Goal: Task Accomplishment & Management: Complete application form

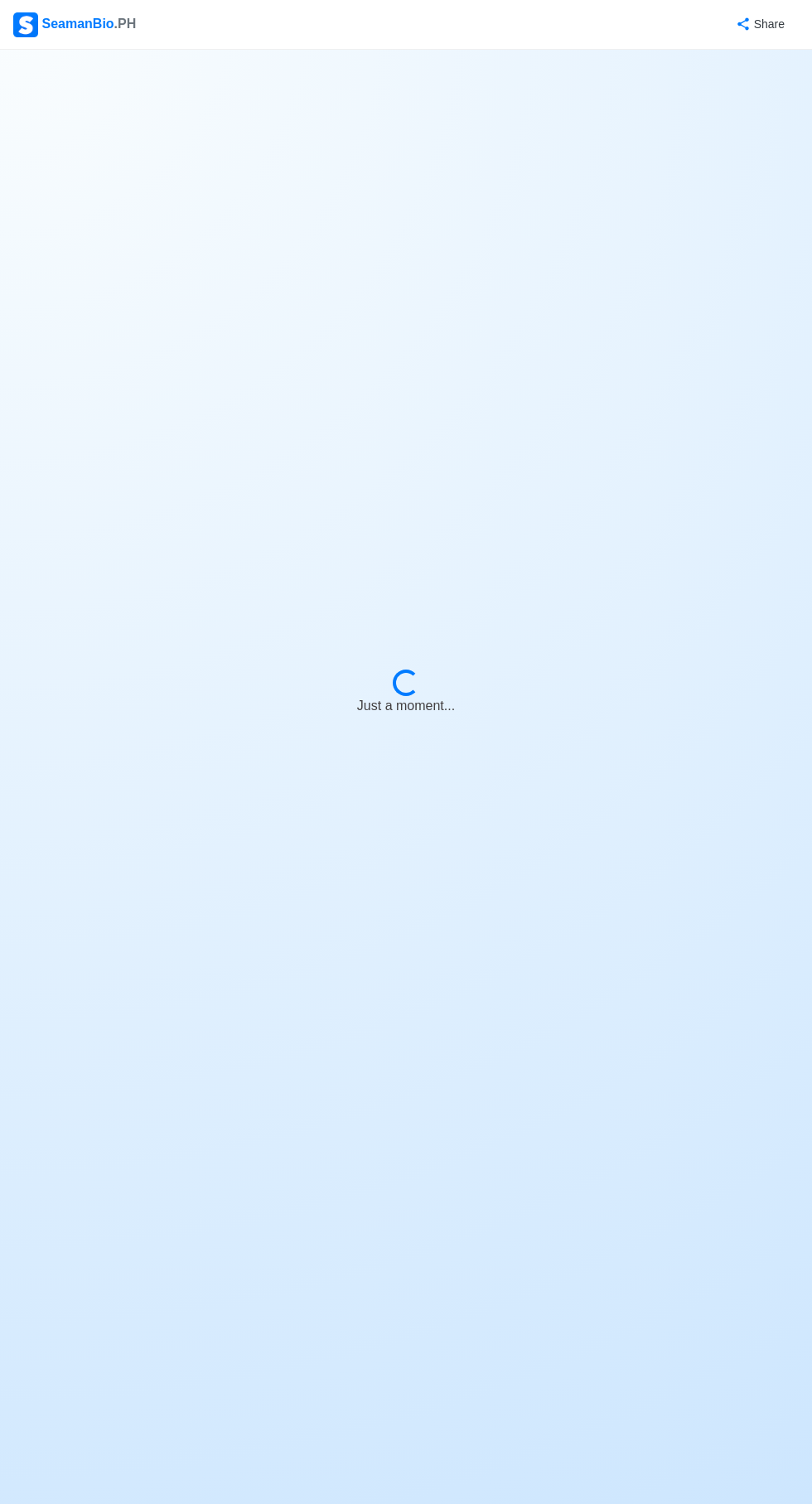
select select "Chief Cook"
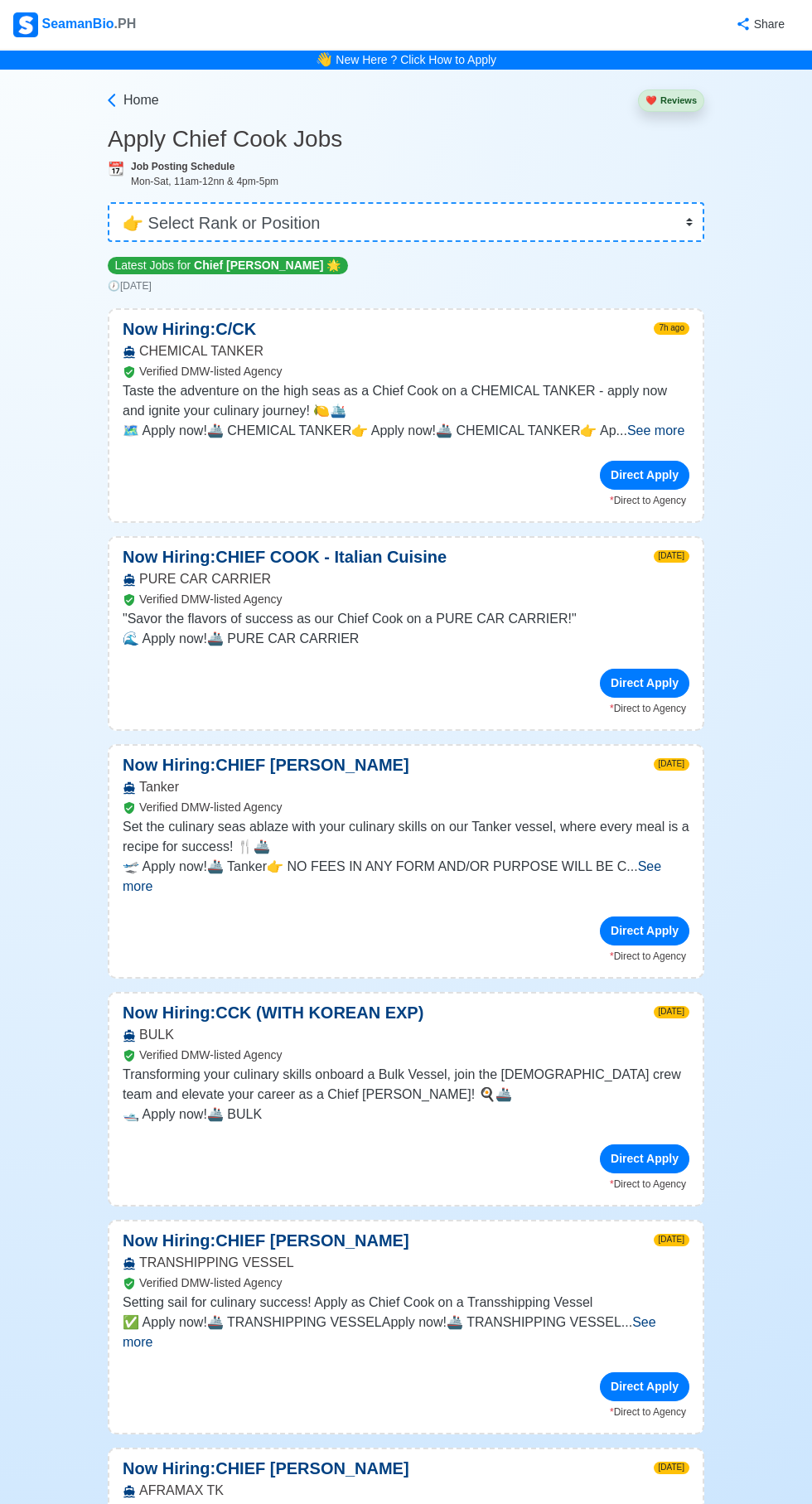
click at [653, 476] on div "Direct Apply" at bounding box center [645, 475] width 89 height 29
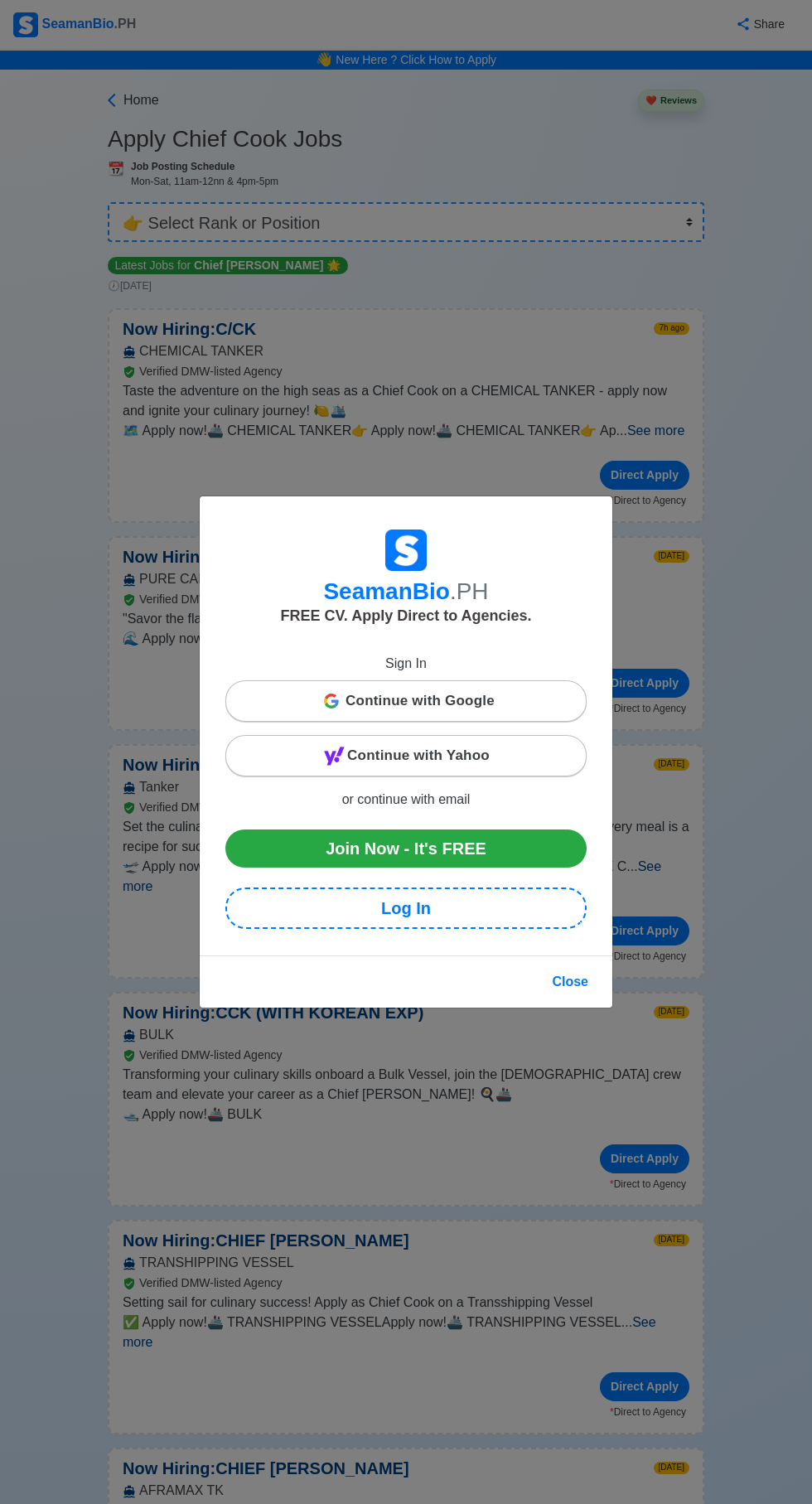
click at [636, 363] on div "SeamanBio .PH FREE CV. Apply Direct to Agencies. Sign In Continue with Google C…" at bounding box center [406, 752] width 812 height 1504
click at [721, 423] on div "SeamanBio .PH FREE CV. Apply Direct to Agencies. Sign In Continue with Google C…" at bounding box center [406, 752] width 812 height 1504
click at [70, 307] on div "SeamanBio .PH FREE CV. Apply Direct to Agencies. Sign In Continue with Google C…" at bounding box center [406, 752] width 812 height 1504
click at [396, 1271] on div "SeamanBio .PH FREE CV. Apply Direct to Agencies. Sign In Continue with Google C…" at bounding box center [406, 752] width 812 height 1504
click at [572, 981] on button "Close" at bounding box center [570, 981] width 58 height 32
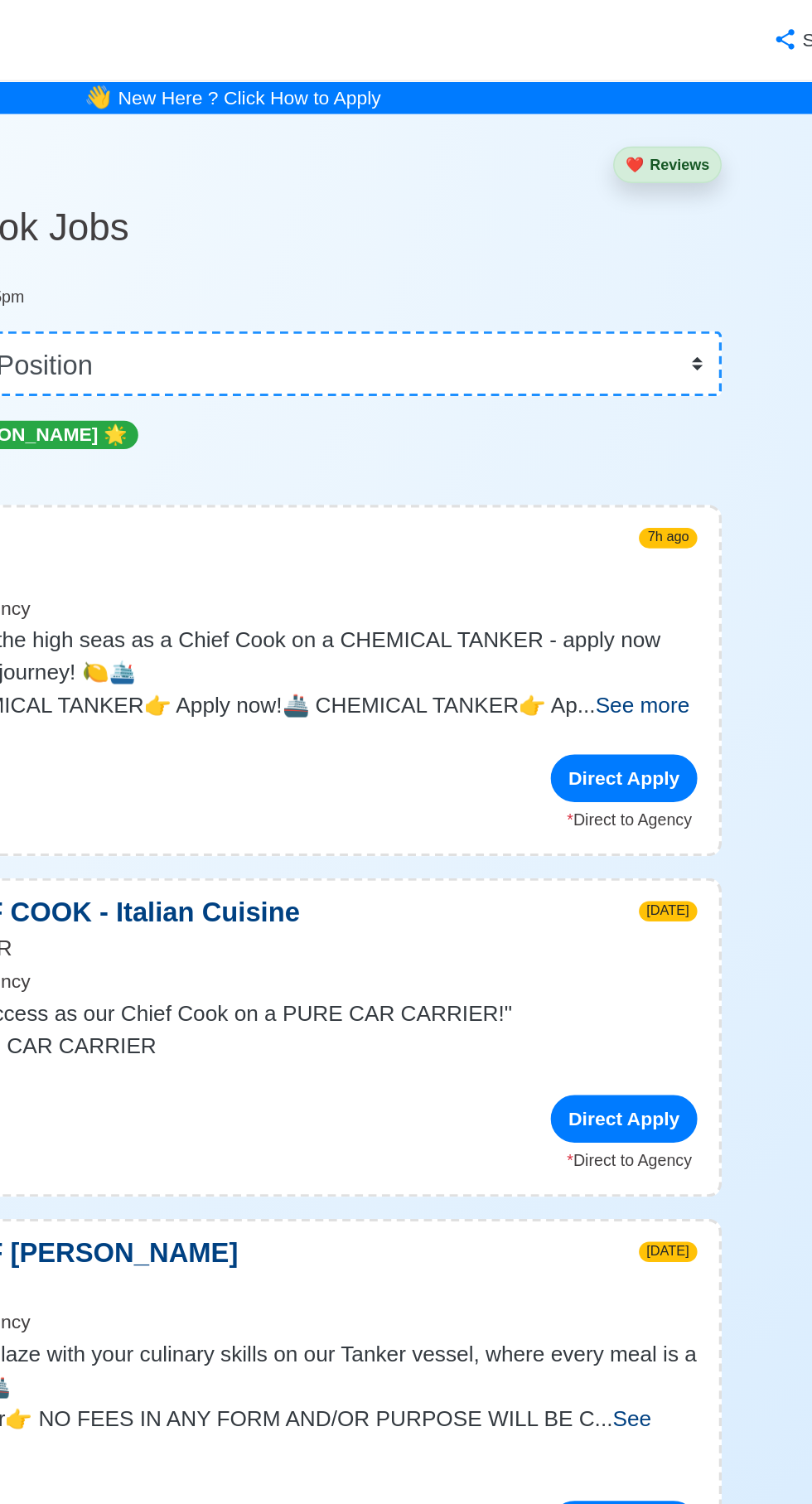
click at [647, 470] on div "Direct Apply" at bounding box center [645, 475] width 89 height 29
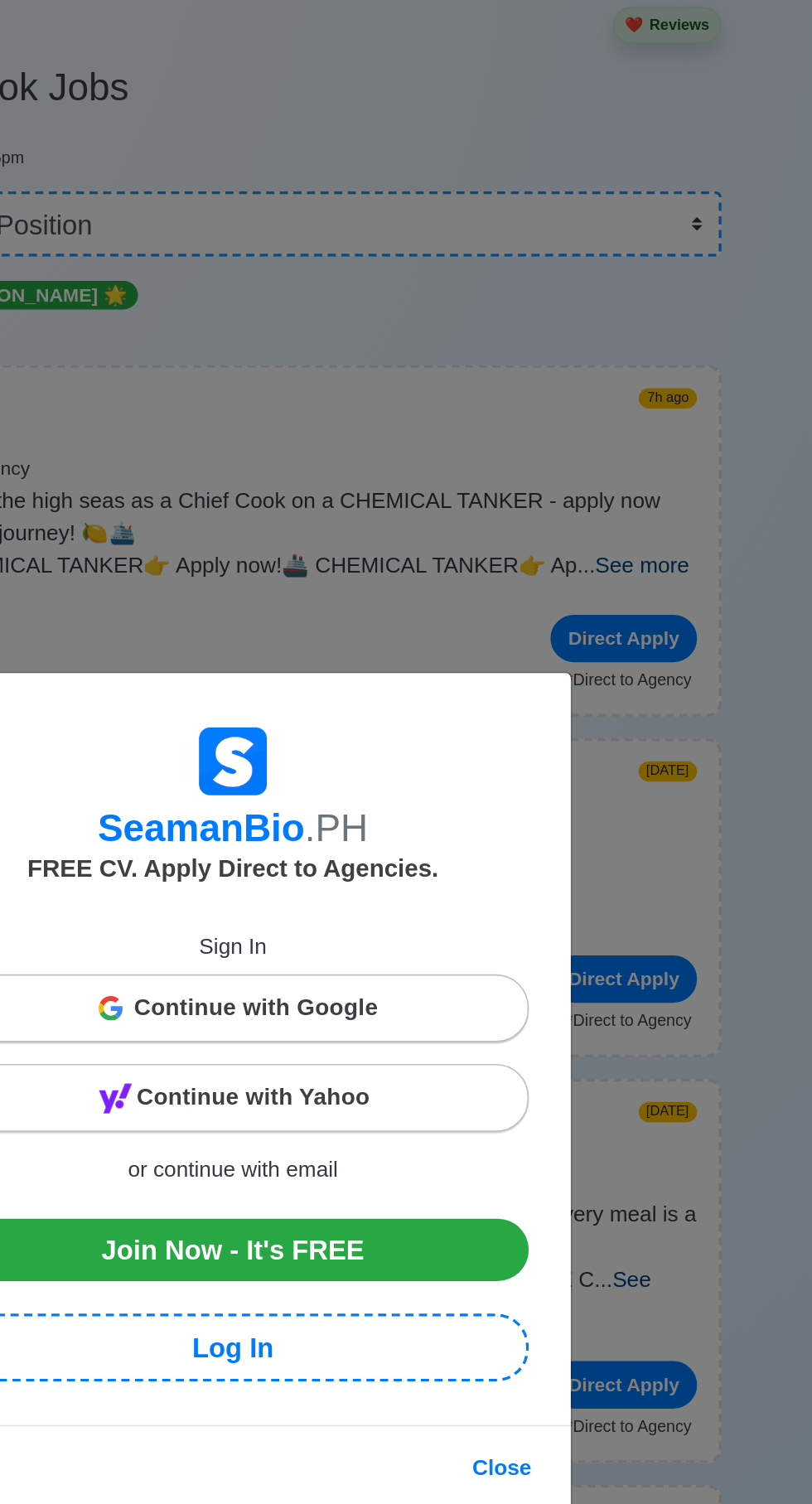
click at [440, 717] on span "Continue with Google" at bounding box center [420, 701] width 149 height 33
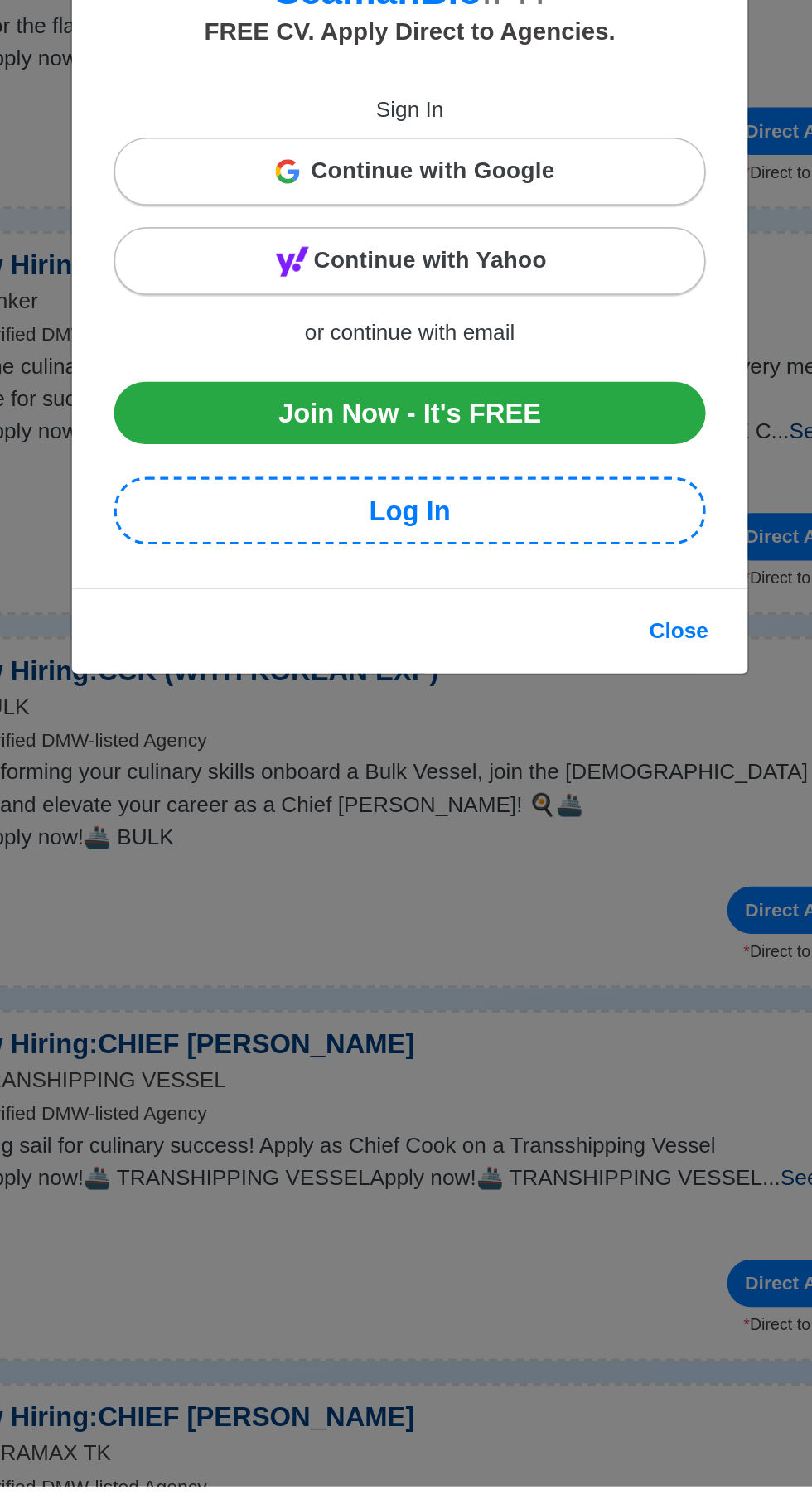
scroll to position [18, 0]
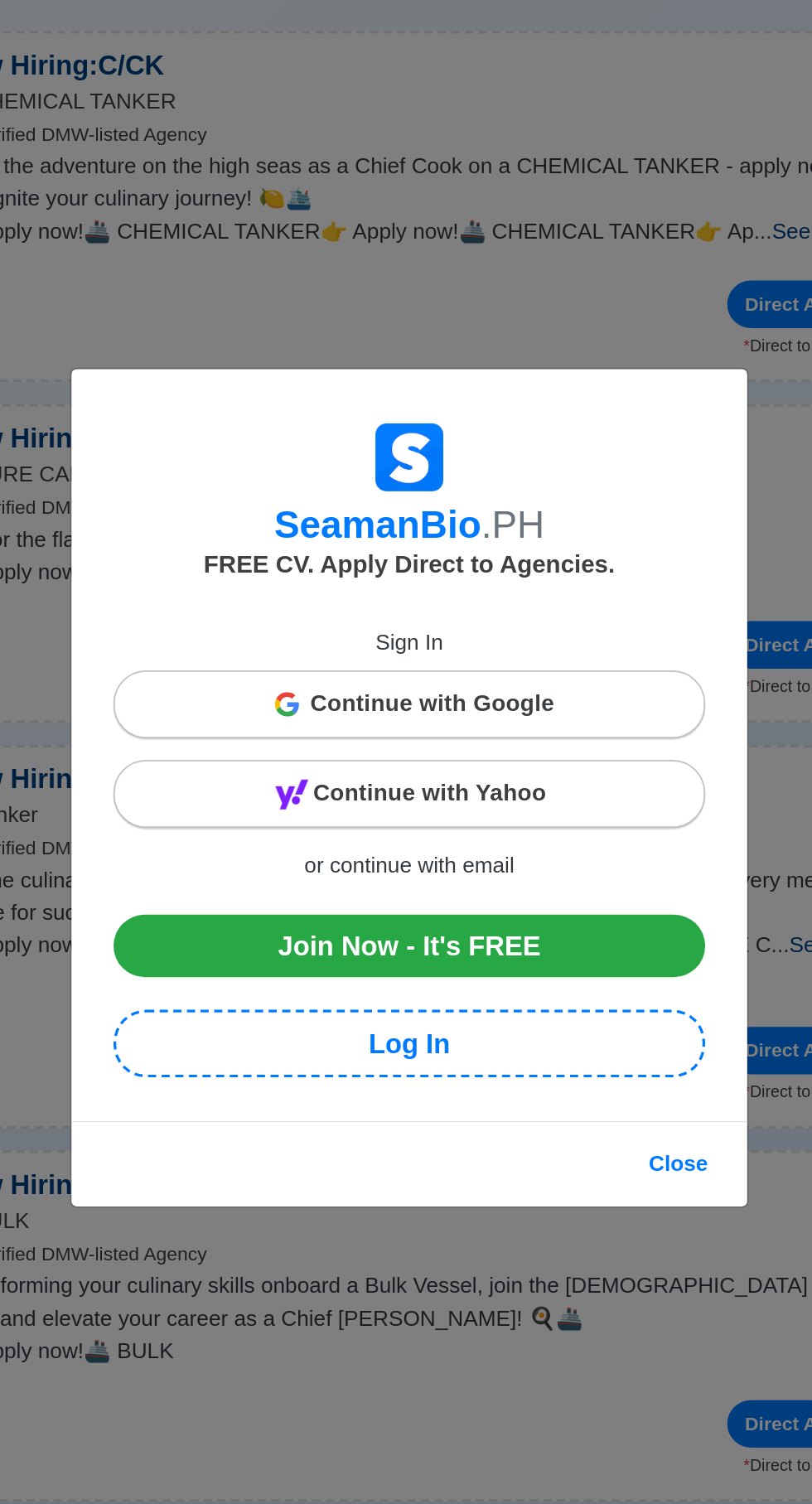
click at [411, 694] on span "Continue with Google" at bounding box center [420, 701] width 149 height 33
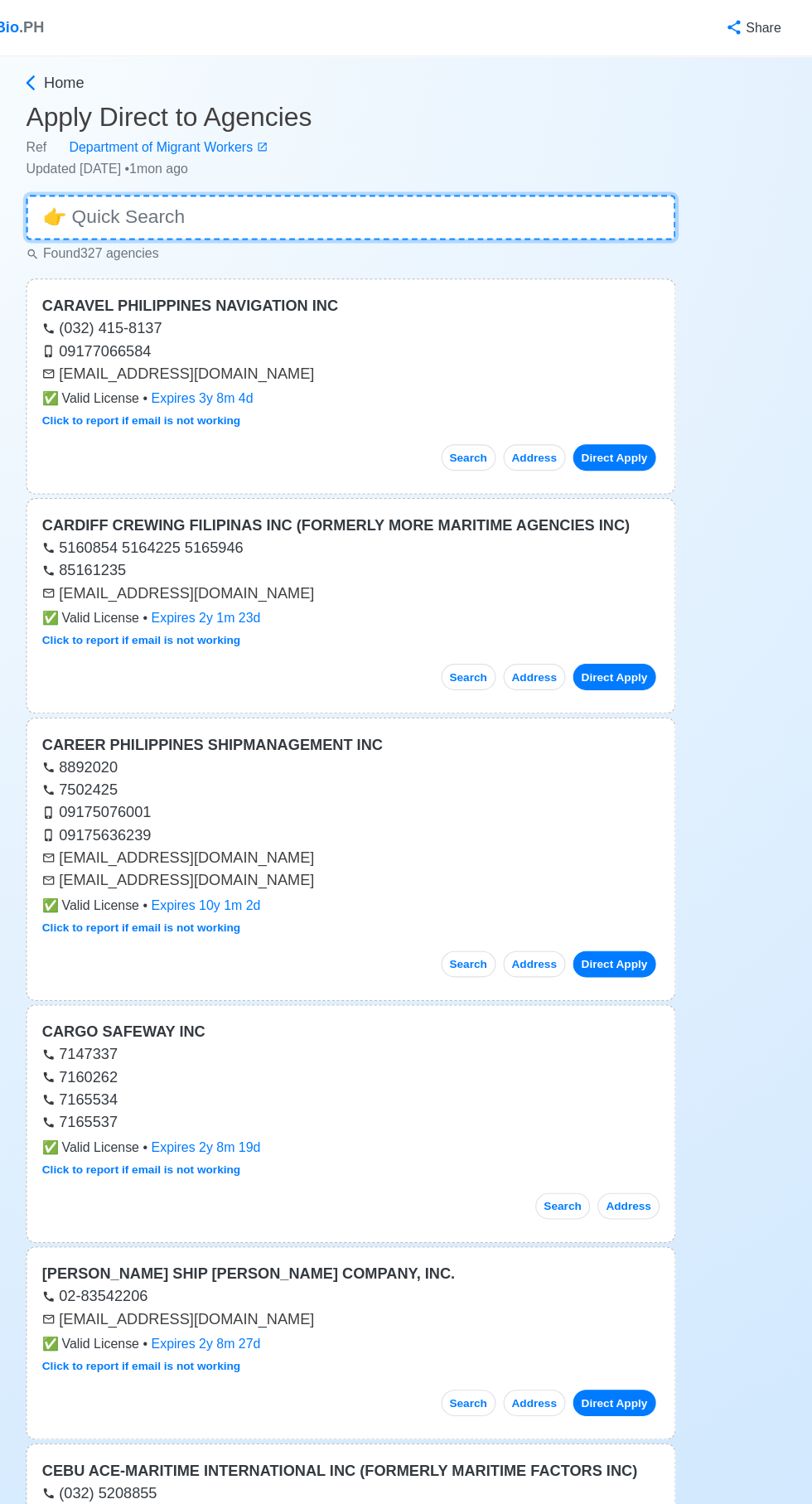
click at [444, 190] on input at bounding box center [406, 191] width 572 height 40
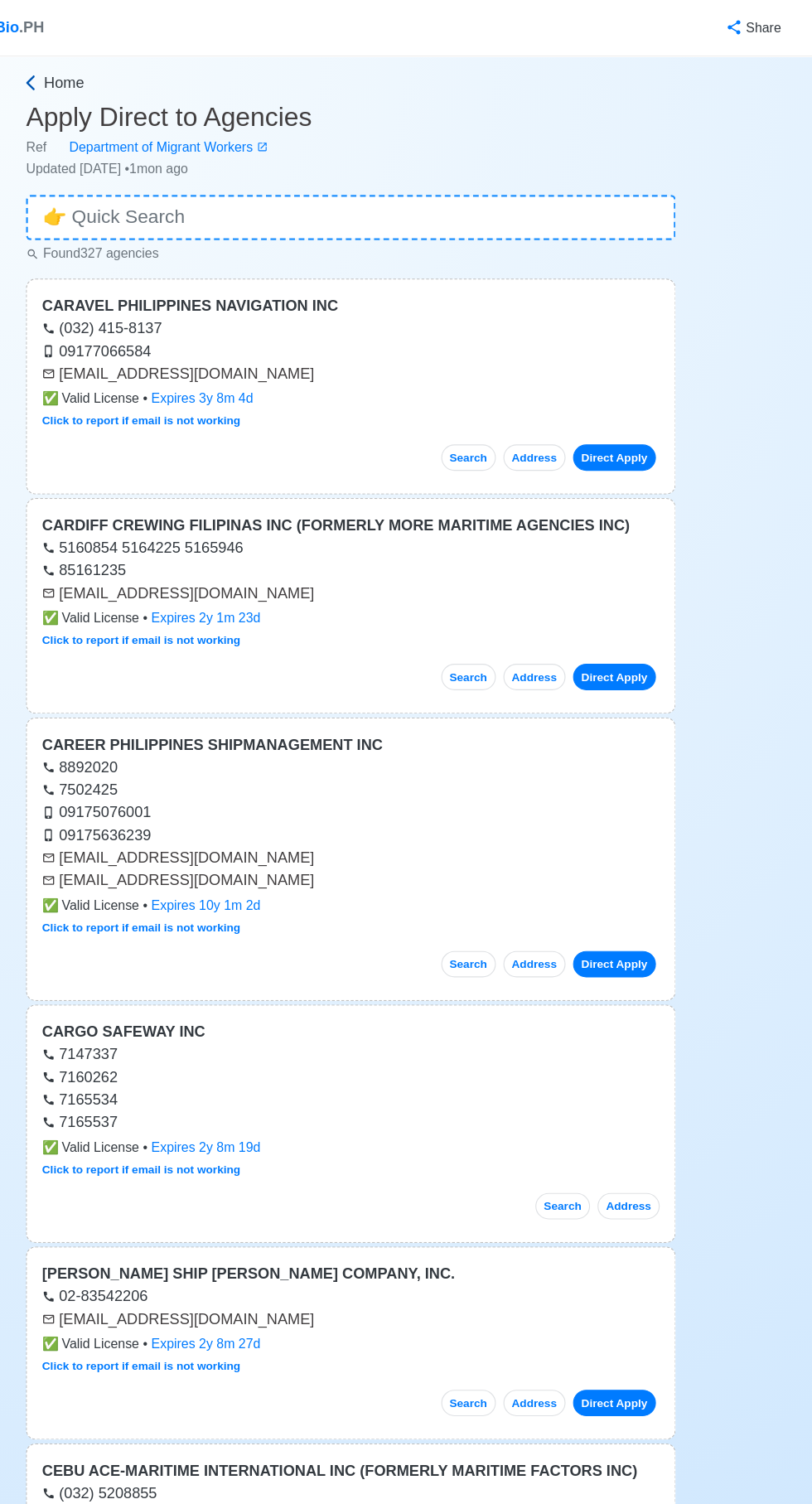
click at [159, 72] on span "Home" at bounding box center [153, 73] width 36 height 20
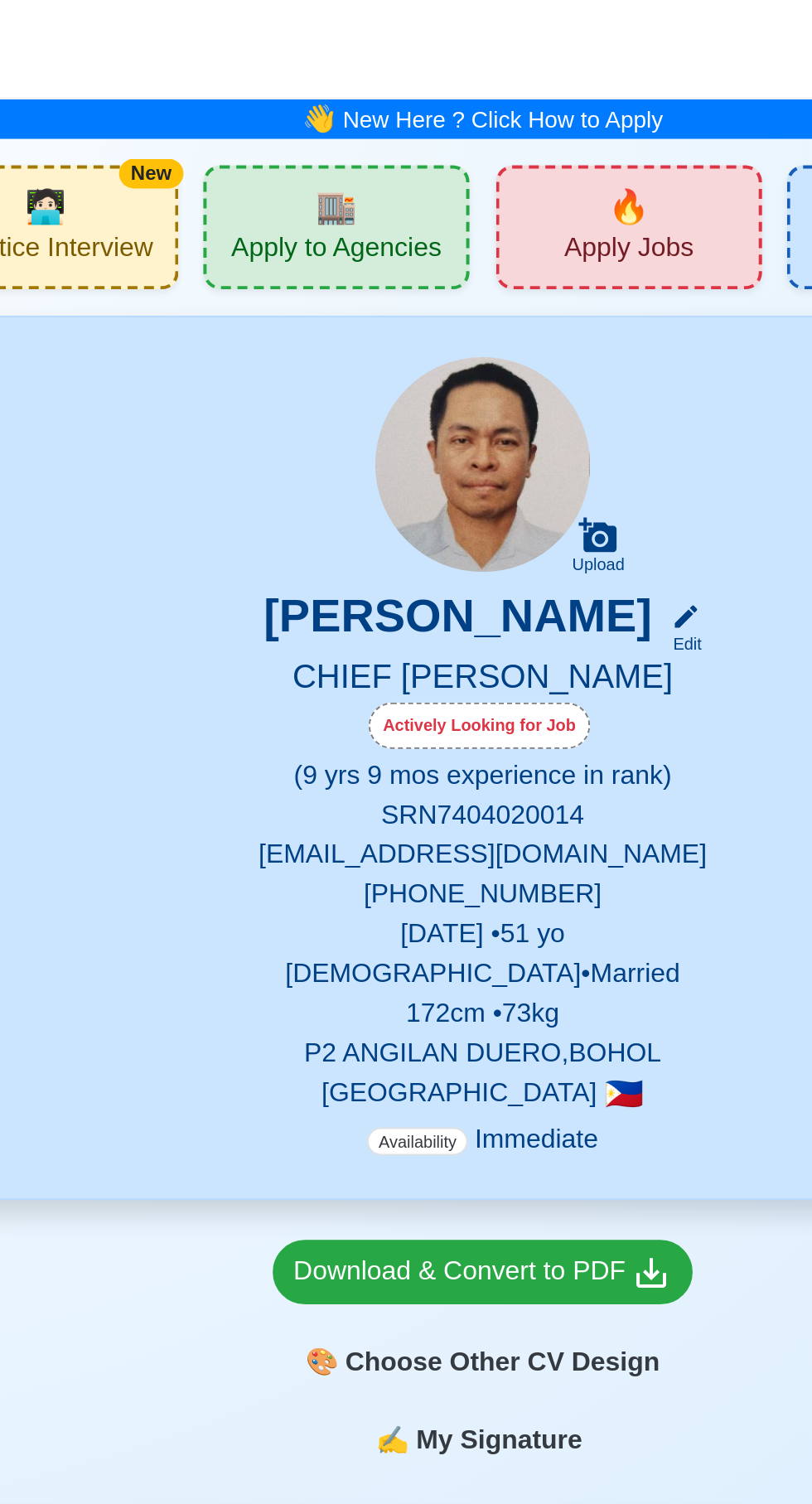
click at [346, 107] on div "🏬 Apply to Agencies" at bounding box center [333, 114] width 134 height 62
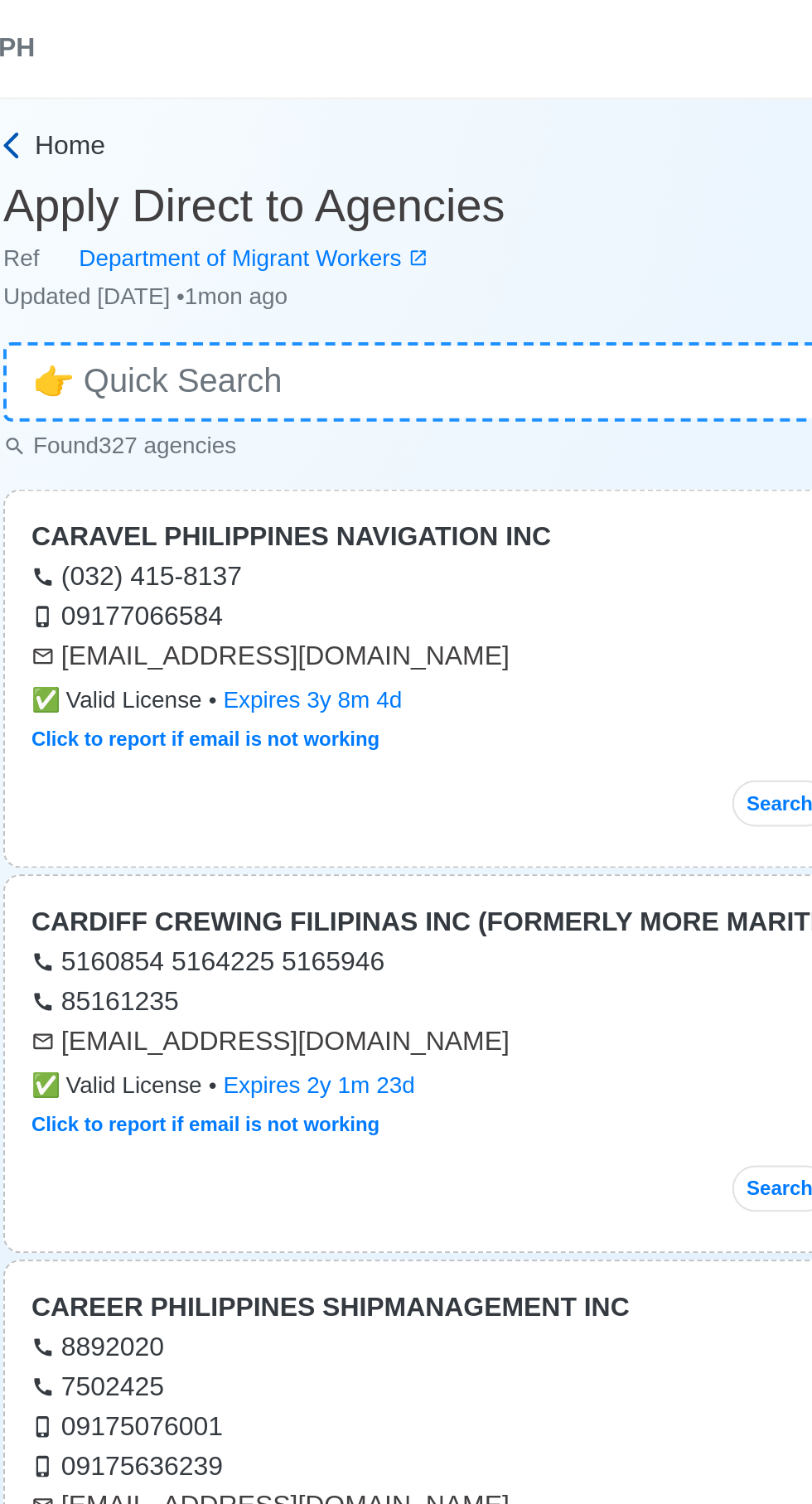
click at [154, 72] on span "Home" at bounding box center [153, 73] width 36 height 20
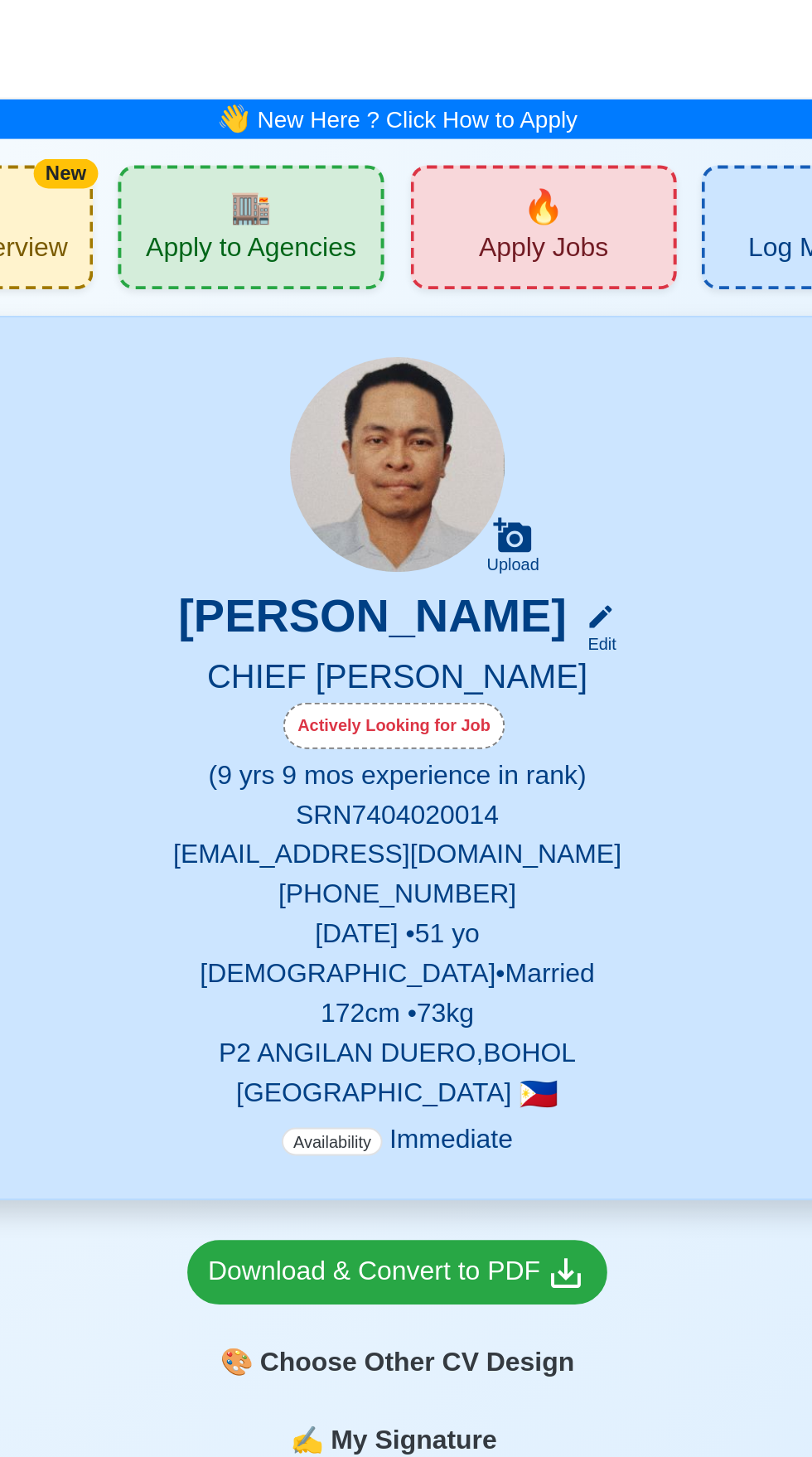
click at [488, 116] on span "Apply Jobs" at bounding box center [478, 126] width 65 height 20
